Goal: Check status: Check status

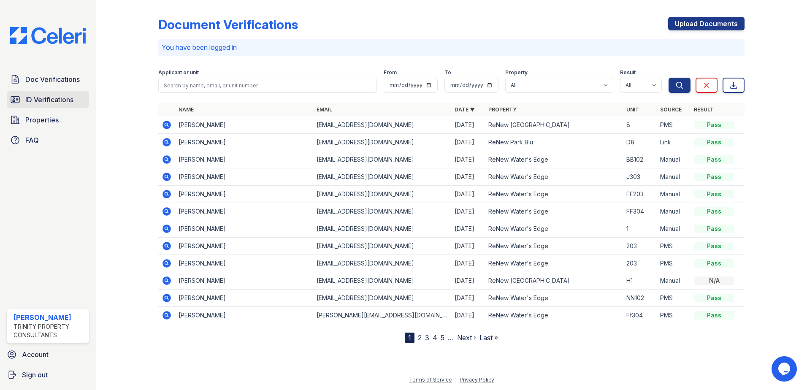
click at [57, 95] on span "ID Verifications" at bounding box center [49, 100] width 48 height 10
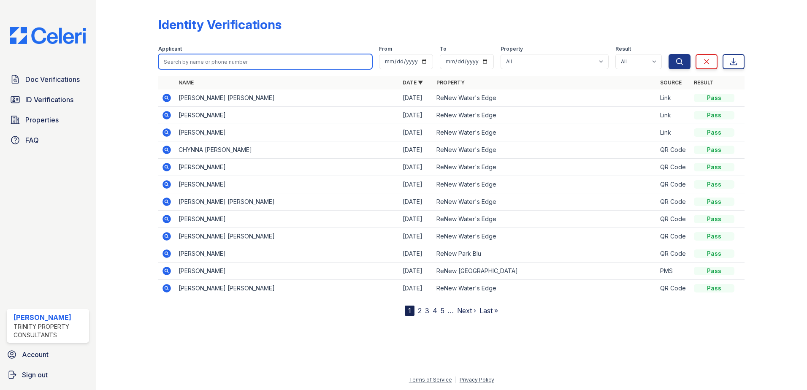
click at [193, 61] on input "search" at bounding box center [265, 61] width 214 height 15
type input "oniel"
click at [668, 54] on button "Search" at bounding box center [679, 61] width 22 height 15
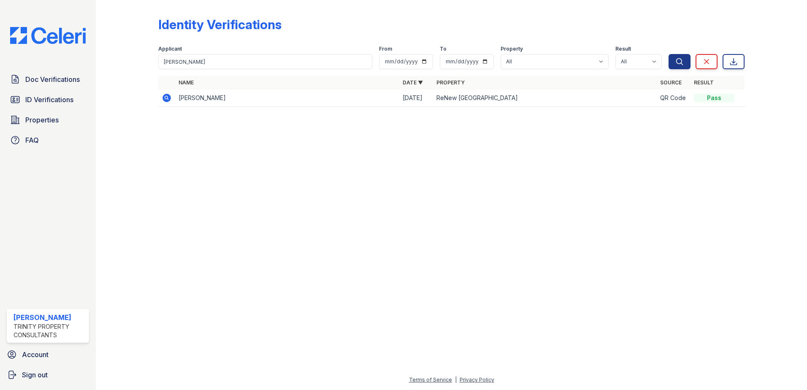
click at [169, 97] on icon at bounding box center [166, 98] width 8 height 8
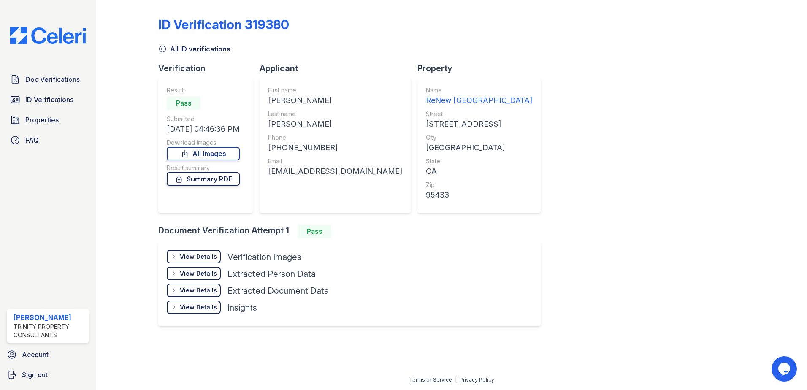
click at [225, 173] on link "Summary PDF" at bounding box center [203, 179] width 73 height 14
click at [605, 196] on div "ID Verification 319380 All ID verifications Verification Result Pass Submitted …" at bounding box center [451, 170] width 586 height 334
click at [532, 168] on div "ID Verification 319380 All ID verifications Verification Result Pass Submitted …" at bounding box center [451, 170] width 586 height 334
click at [204, 258] on div "View Details" at bounding box center [198, 256] width 37 height 8
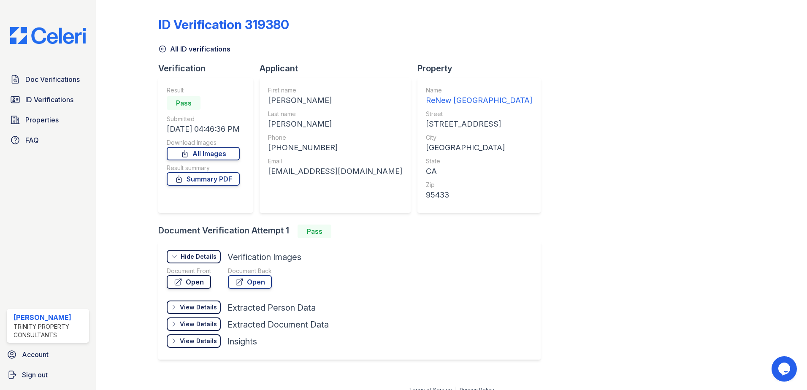
click at [201, 280] on link "Open" at bounding box center [189, 282] width 44 height 14
